Goal: Transaction & Acquisition: Book appointment/travel/reservation

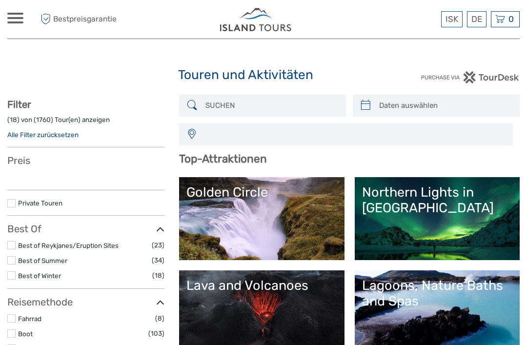
select select
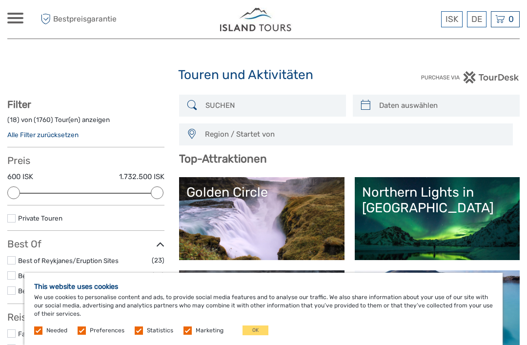
click at [15, 15] on div at bounding box center [15, 18] width 16 height 11
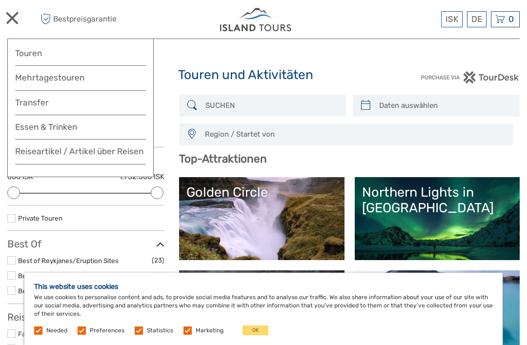
click at [33, 52] on link "Touren" at bounding box center [80, 53] width 131 height 14
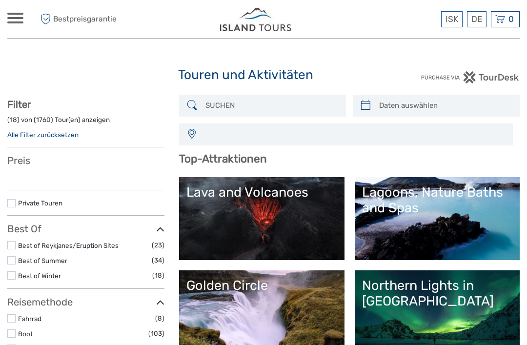
select select
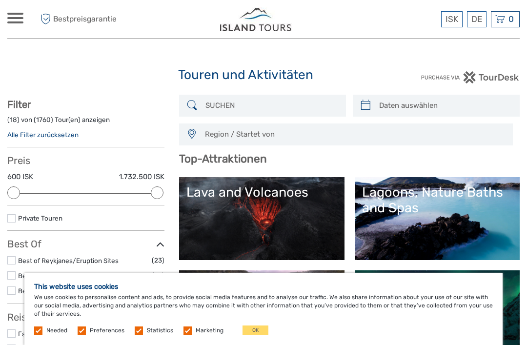
click at [21, 24] on div "ISK ISK € $ £ DE English Español Deutsch [GEOGRAPHIC_DATA] Mehrtagestouren Tran…" at bounding box center [15, 19] width 16 height 13
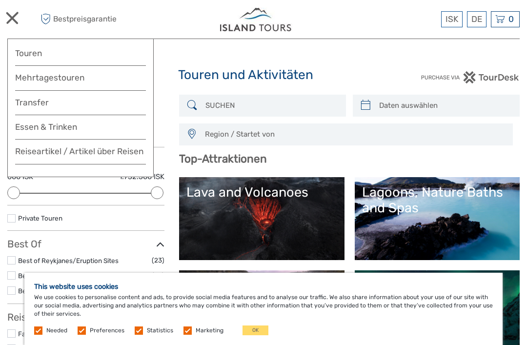
click at [34, 79] on link "Mehrtagestouren" at bounding box center [80, 78] width 131 height 14
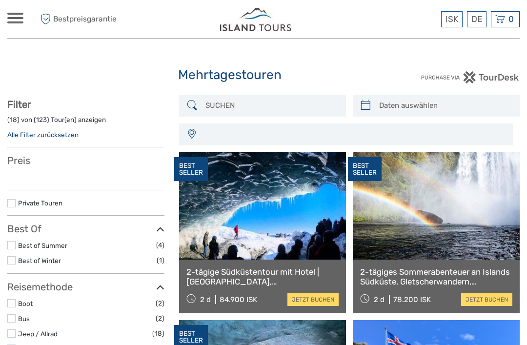
select select
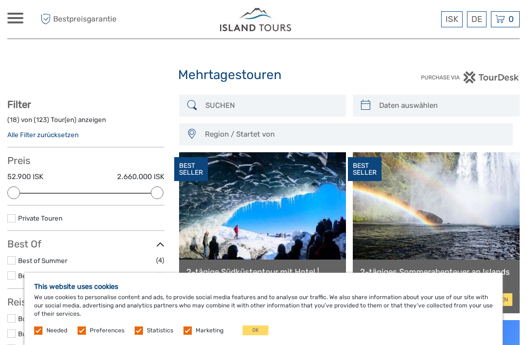
click at [20, 22] on span at bounding box center [15, 22] width 16 height 2
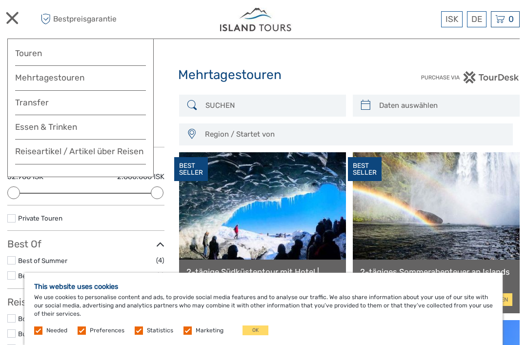
click at [15, 18] on div at bounding box center [15, 18] width 16 height 11
